Goal: Task Accomplishment & Management: Manage account settings

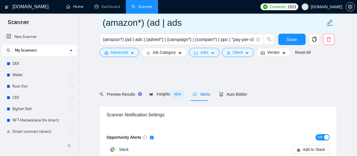
drag, startPoint x: 0, startPoint y: 0, endPoint x: 201, endPoint y: 24, distance: 202.8
click at [75, 5] on link "Home" at bounding box center [74, 6] width 17 height 5
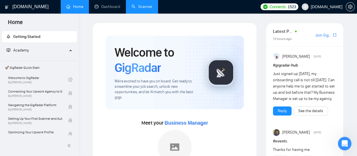
click at [148, 8] on link "Scanner" at bounding box center [142, 6] width 21 height 5
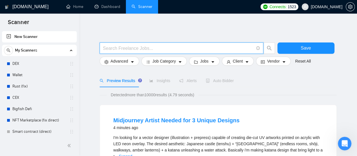
click at [176, 50] on input "text" at bounding box center [178, 48] width 151 height 7
type input "Ф"
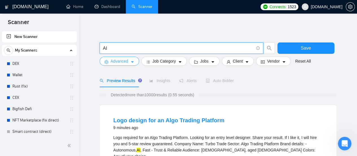
type input "AI"
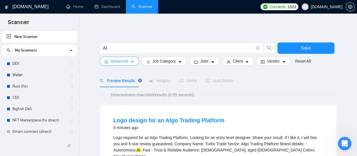
click at [122, 64] on span "Advanced" at bounding box center [120, 61] width 18 height 6
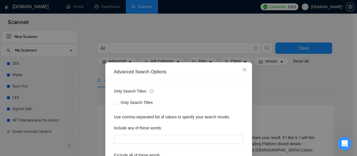
click at [141, 49] on div "Advanced Search Options Only Search Titles: Only Search Titles Use comma-separa…" at bounding box center [178, 78] width 357 height 156
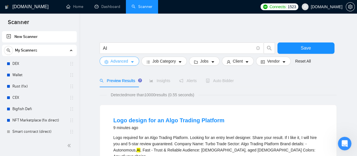
click at [141, 49] on body "Scanner New Scanner My Scanners DEX Wallet Rust (fix) CEX Bigfish Defi NFT Mark…" at bounding box center [178, 78] width 357 height 156
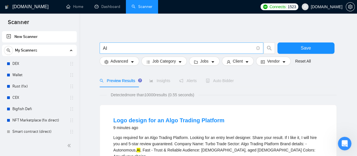
click at [141, 49] on input "AI" at bounding box center [178, 48] width 151 height 7
paste input "[DOMAIN_NAME][URL]"
type input "m"
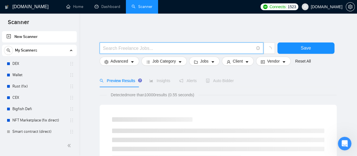
type input "G"
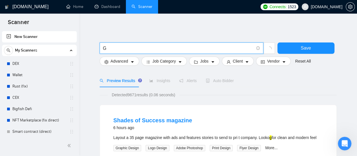
click at [160, 48] on input "G" at bounding box center [178, 48] width 151 height 7
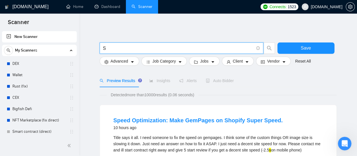
type input "S"
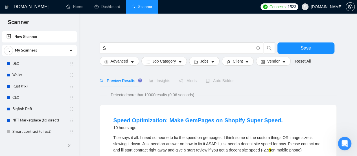
click at [118, 74] on div "Preview Results" at bounding box center [120, 80] width 41 height 13
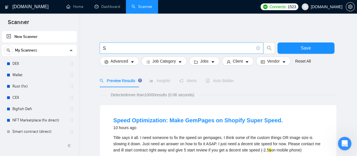
click at [123, 48] on input "S" at bounding box center [178, 48] width 151 height 7
type input "AI"
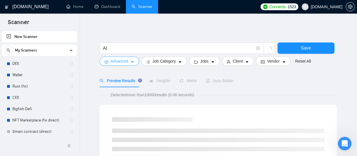
click at [129, 62] on button "Advanced" at bounding box center [120, 60] width 40 height 9
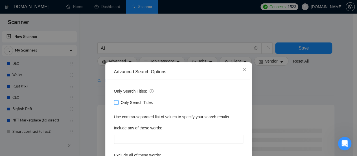
click at [114, 103] on input "Only Search Titles" at bounding box center [116, 102] width 4 height 4
checkbox input "true"
click at [86, 88] on div "Advanced Search Options Only Search Titles: Only Search Titles Use comma-separa…" at bounding box center [178, 78] width 357 height 156
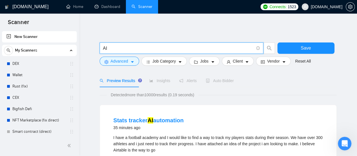
click at [137, 49] on input "AI" at bounding box center [178, 48] width 151 height 7
click at [133, 60] on icon "caret-down" at bounding box center [132, 62] width 4 height 4
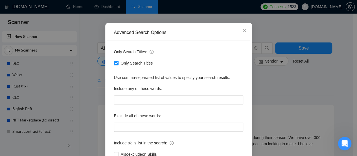
scroll to position [40, 0]
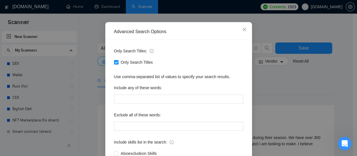
click at [296, 87] on div "Advanced Search Options Only Search Titles: Only Search Titles Use comma-separa…" at bounding box center [178, 78] width 357 height 156
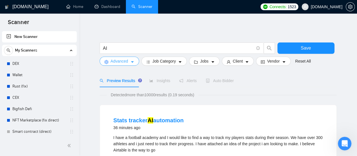
scroll to position [0, 0]
click at [211, 61] on icon "caret-down" at bounding box center [213, 62] width 4 height 4
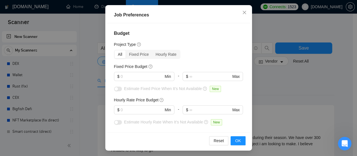
scroll to position [46, 0]
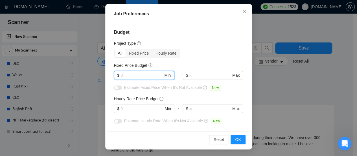
click at [138, 77] on input "text" at bounding box center [142, 75] width 43 height 6
type input "1000"
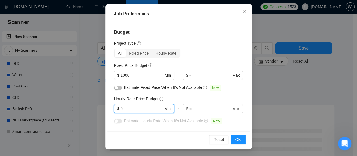
click at [134, 108] on input "text" at bounding box center [142, 108] width 43 height 6
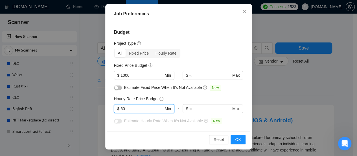
type input "60"
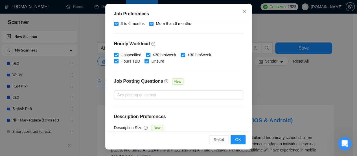
scroll to position [209, 0]
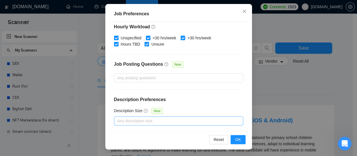
click at [180, 119] on div at bounding box center [176, 120] width 121 height 7
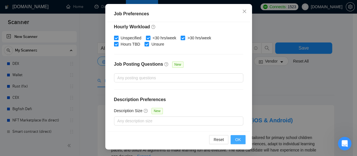
click at [242, 140] on button "OK" at bounding box center [238, 139] width 15 height 9
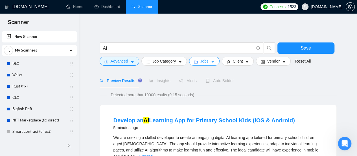
scroll to position [0, 0]
click at [245, 61] on icon "caret-down" at bounding box center [247, 62] width 4 height 4
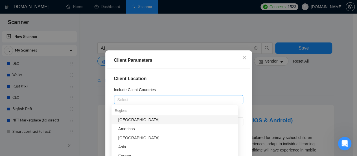
click at [187, 97] on div at bounding box center [176, 99] width 121 height 7
type input "United"
click at [147, 120] on div "[GEOGRAPHIC_DATA]" at bounding box center [176, 119] width 116 height 6
click at [166, 99] on div "[GEOGRAPHIC_DATA]" at bounding box center [176, 99] width 121 height 8
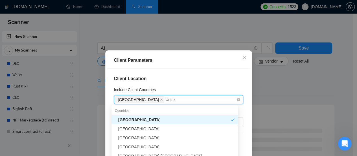
type input "United"
click at [150, 127] on div "[GEOGRAPHIC_DATA]" at bounding box center [176, 128] width 116 height 6
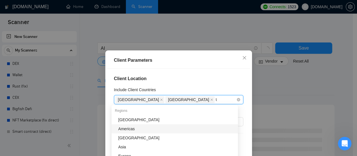
click at [203, 97] on div "United States [GEOGRAPHIC_DATA] United" at bounding box center [176, 99] width 121 height 8
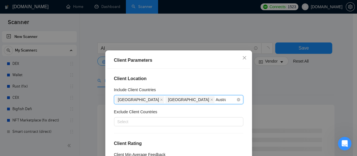
type input "Austral"
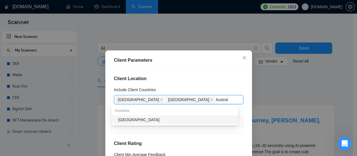
click at [184, 119] on div "[GEOGRAPHIC_DATA]" at bounding box center [176, 119] width 116 height 6
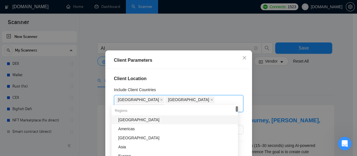
click at [214, 79] on h4 "Client Location" at bounding box center [178, 78] width 129 height 7
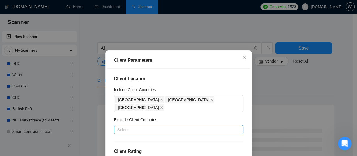
click at [138, 126] on div at bounding box center [176, 129] width 121 height 7
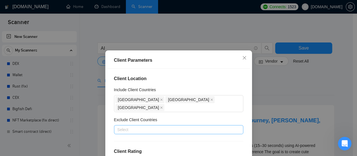
click at [138, 126] on div at bounding box center [176, 129] width 121 height 7
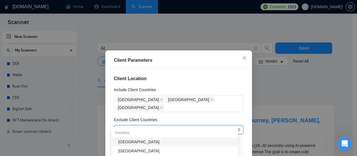
type input "[GEOGRAPHIC_DATA]"
click at [126, 142] on div "[GEOGRAPHIC_DATA]" at bounding box center [176, 141] width 116 height 6
click at [151, 125] on div "[GEOGRAPHIC_DATA]" at bounding box center [176, 129] width 121 height 8
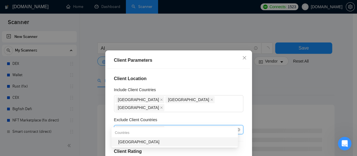
type input "[GEOGRAPHIC_DATA]"
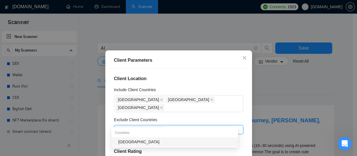
click at [149, 142] on div "[GEOGRAPHIC_DATA]" at bounding box center [176, 141] width 116 height 6
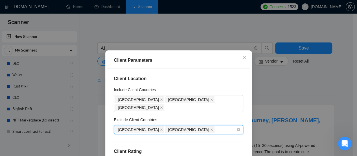
click at [177, 125] on div "India [GEOGRAPHIC_DATA]" at bounding box center [176, 129] width 121 height 8
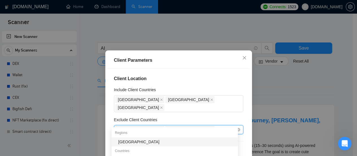
type input "[GEOGRAPHIC_DATA]"
click at [142, 144] on div "[GEOGRAPHIC_DATA]" at bounding box center [176, 141] width 116 height 6
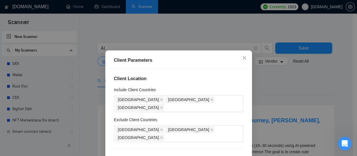
click at [239, 90] on div "Client Location Include Client Countries [GEOGRAPHIC_DATA] [GEOGRAPHIC_DATA] [G…" at bounding box center [178, 122] width 143 height 109
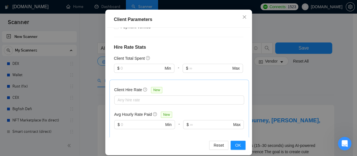
scroll to position [46, 0]
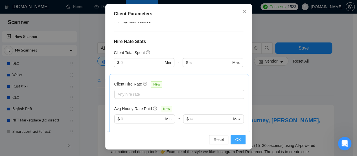
click at [239, 140] on button "OK" at bounding box center [238, 139] width 15 height 9
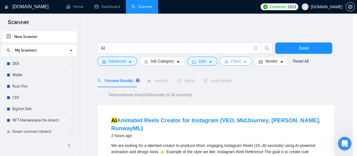
scroll to position [0, 0]
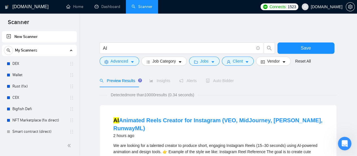
click at [129, 83] on span "Preview Results" at bounding box center [120, 80] width 41 height 5
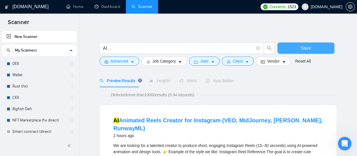
click at [292, 45] on button "Save" at bounding box center [306, 47] width 57 height 11
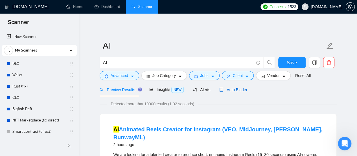
click at [225, 90] on span "Auto Bidder" at bounding box center [233, 89] width 28 height 5
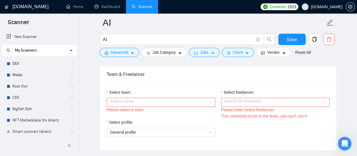
scroll to position [301, 0]
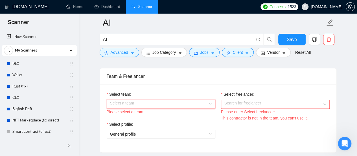
click at [172, 106] on div "Select a team" at bounding box center [161, 103] width 109 height 9
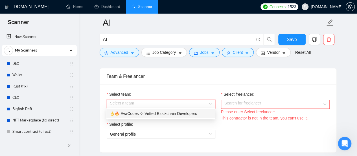
click at [171, 112] on div "👌🔥 EvaCodes -> Vetted Blockchain Developers" at bounding box center [161, 113] width 102 height 6
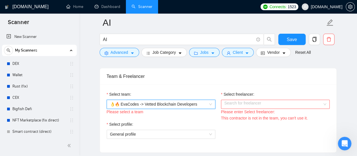
click at [262, 100] on input "Select freelancer:" at bounding box center [274, 104] width 98 height 8
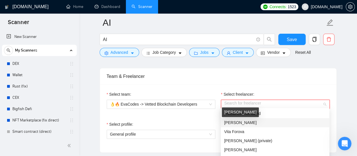
click at [243, 122] on span "[PERSON_NAME]" at bounding box center [240, 122] width 32 height 5
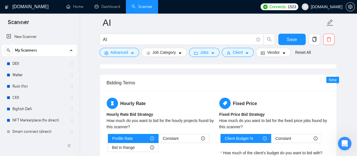
scroll to position [902, 0]
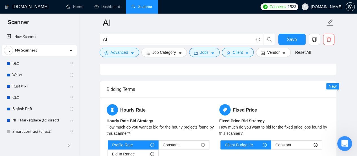
click at [346, 142] on icon "Открыть службу сообщений Intercom" at bounding box center [344, 142] width 9 height 9
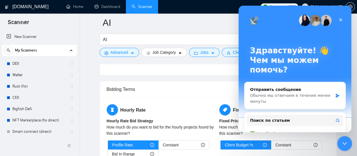
click at [344, 140] on icon "Закрыть службу сообщений Intercom" at bounding box center [344, 142] width 7 height 7
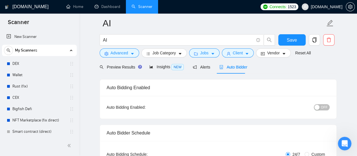
scroll to position [0, 0]
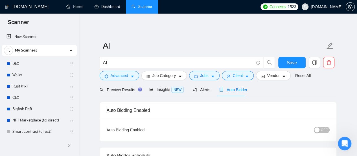
drag, startPoint x: 110, startPoint y: 5, endPoint x: 200, endPoint y: 23, distance: 91.5
click at [110, 5] on link "Dashboard" at bounding box center [108, 6] width 26 height 5
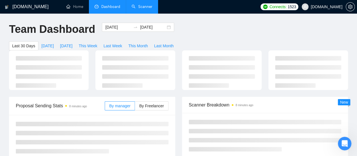
type input "[DATE]"
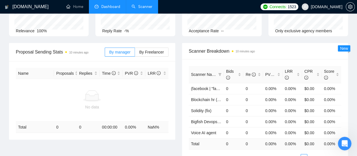
scroll to position [65, 0]
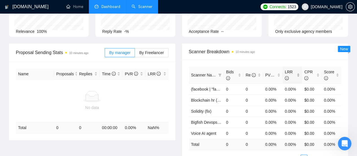
click at [297, 69] on div "LRR" at bounding box center [292, 75] width 15 height 12
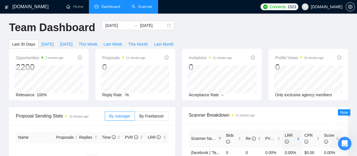
scroll to position [0, 0]
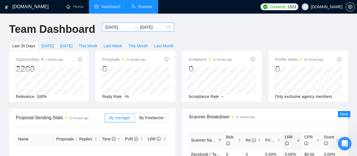
click at [108, 27] on input "[DATE]" at bounding box center [118, 27] width 26 height 6
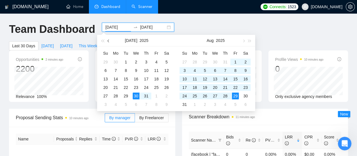
click at [108, 41] on span "button" at bounding box center [109, 40] width 3 height 3
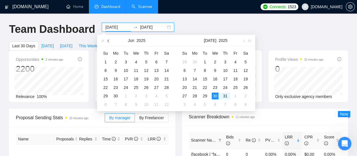
click at [108, 41] on span "button" at bounding box center [109, 40] width 3 height 3
click at [102, 43] on button "button" at bounding box center [102, 40] width 6 height 11
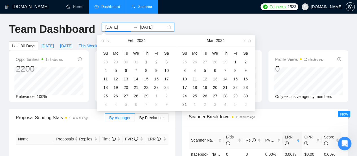
click at [110, 43] on button "button" at bounding box center [109, 40] width 6 height 11
type input "[DATE]"
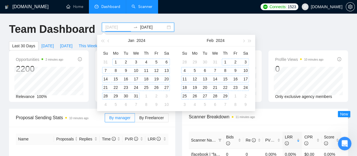
click at [116, 61] on div "1" at bounding box center [115, 61] width 7 height 7
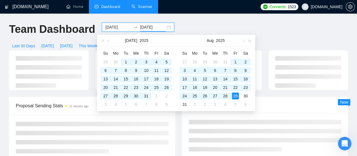
click at [144, 27] on input "[DATE]" at bounding box center [153, 27] width 26 height 6
click at [108, 40] on span "button" at bounding box center [109, 40] width 3 height 3
click at [107, 38] on button "button" at bounding box center [109, 40] width 6 height 11
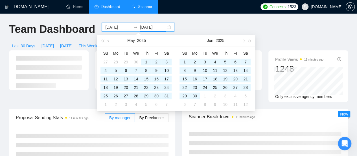
click at [108, 42] on span "button" at bounding box center [109, 40] width 3 height 3
click at [109, 40] on span "button" at bounding box center [109, 40] width 3 height 3
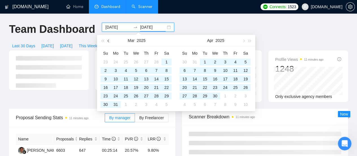
click at [108, 43] on button "button" at bounding box center [109, 40] width 6 height 11
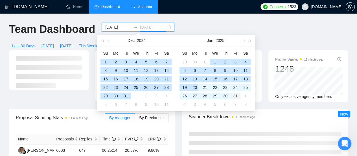
click at [234, 95] on div "31" at bounding box center [235, 95] width 7 height 7
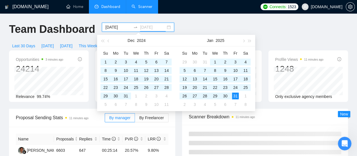
type input "[DATE]"
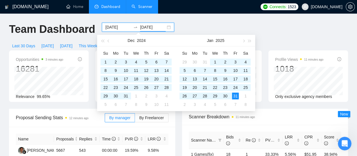
click at [147, 28] on input "[DATE]" at bounding box center [153, 27] width 26 height 6
click at [108, 42] on button "button" at bounding box center [109, 40] width 6 height 11
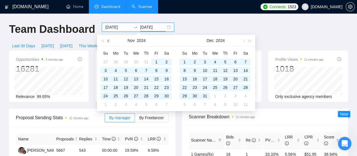
click at [108, 42] on button "button" at bounding box center [109, 40] width 6 height 11
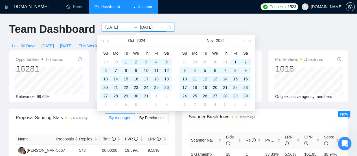
click at [108, 42] on button "button" at bounding box center [109, 40] width 6 height 11
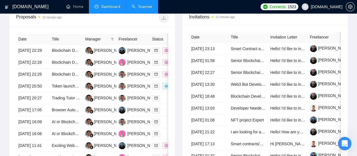
scroll to position [230, 0]
